Goal: Find specific page/section: Find specific page/section

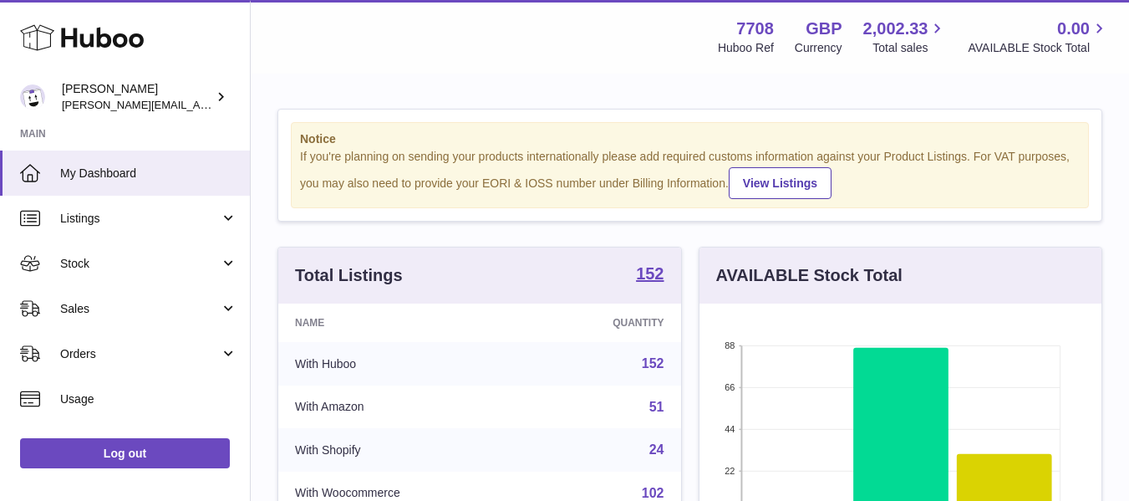
scroll to position [261, 402]
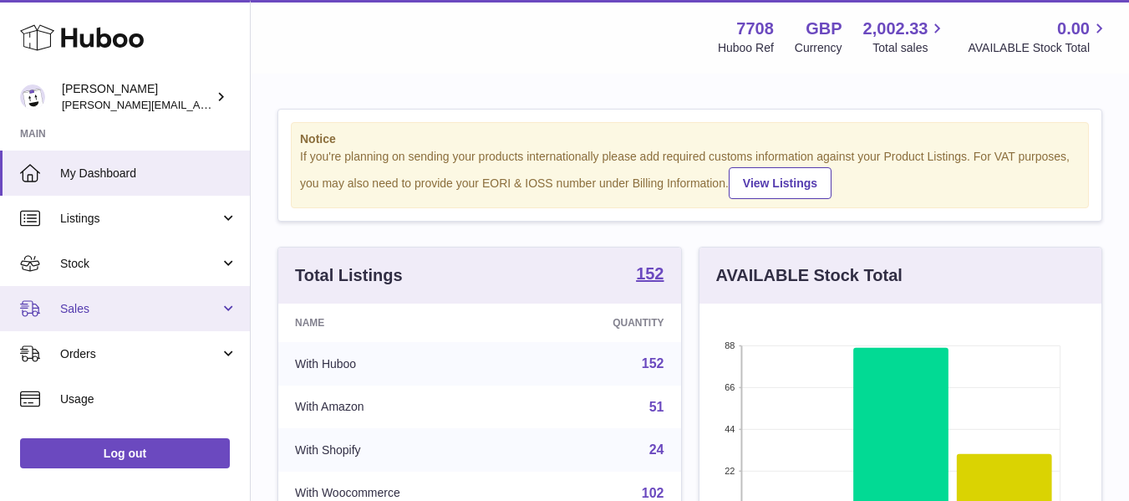
click at [125, 305] on span "Sales" at bounding box center [140, 309] width 160 height 16
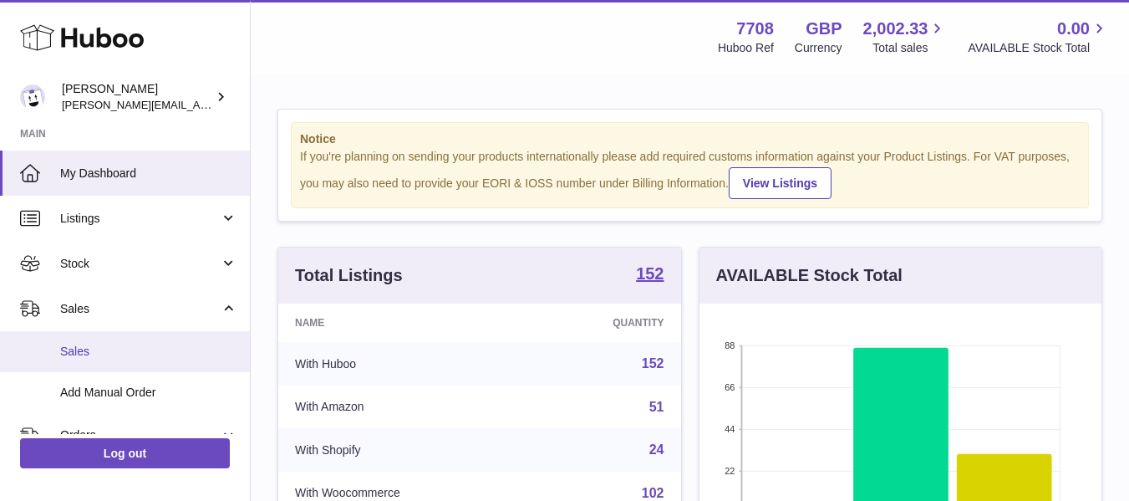
click at [112, 346] on span "Sales" at bounding box center [148, 351] width 177 height 16
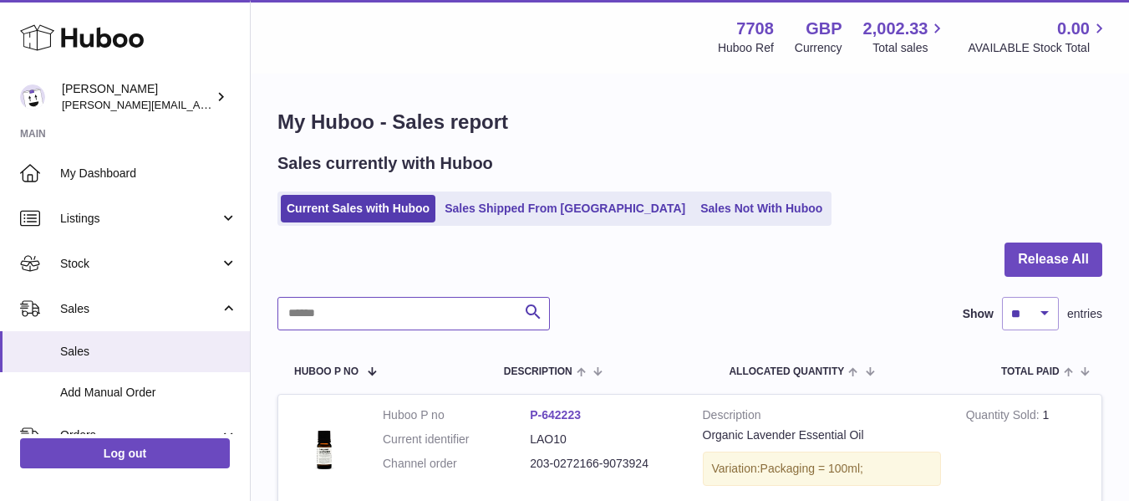
click at [326, 315] on input "text" at bounding box center [413, 313] width 272 height 33
type input "***"
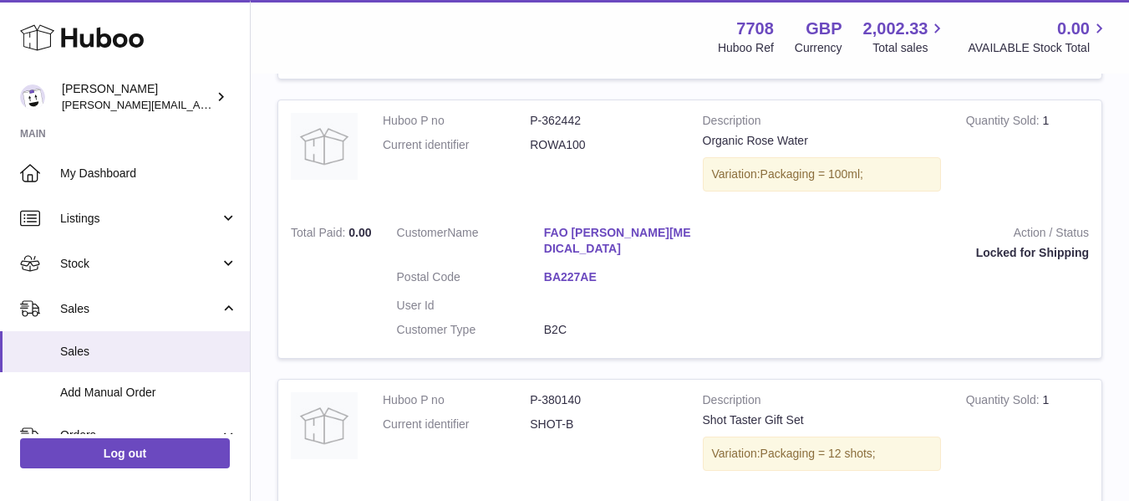
scroll to position [1605, 0]
